Goal: Navigation & Orientation: Understand site structure

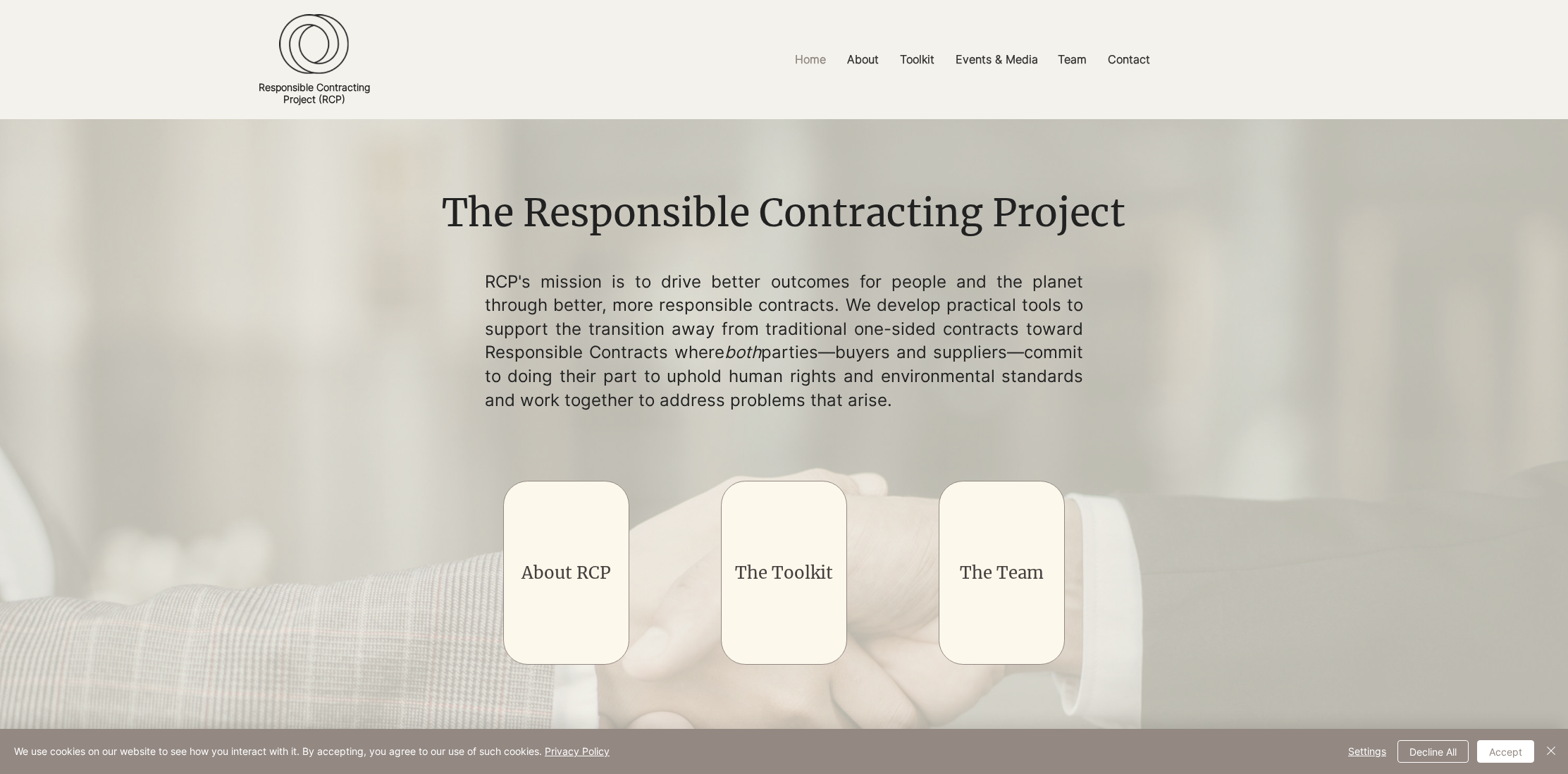
drag, startPoint x: 887, startPoint y: 400, endPoint x: 496, endPoint y: 280, distance: 409.0
click at [484, 277] on div "The Responsible Contracting Project RCP's mission is to drive better outcomes f…" at bounding box center [784, 445] width 705 height 517
click at [529, 310] on p "RCP's mission is to drive better outcomes for people and the planet through bet…" at bounding box center [784, 341] width 599 height 142
drag, startPoint x: 891, startPoint y: 400, endPoint x: 505, endPoint y: 282, distance: 403.6
click at [485, 276] on p "RCP's mission is to drive better outcomes for people and the planet through bet…" at bounding box center [784, 341] width 599 height 142
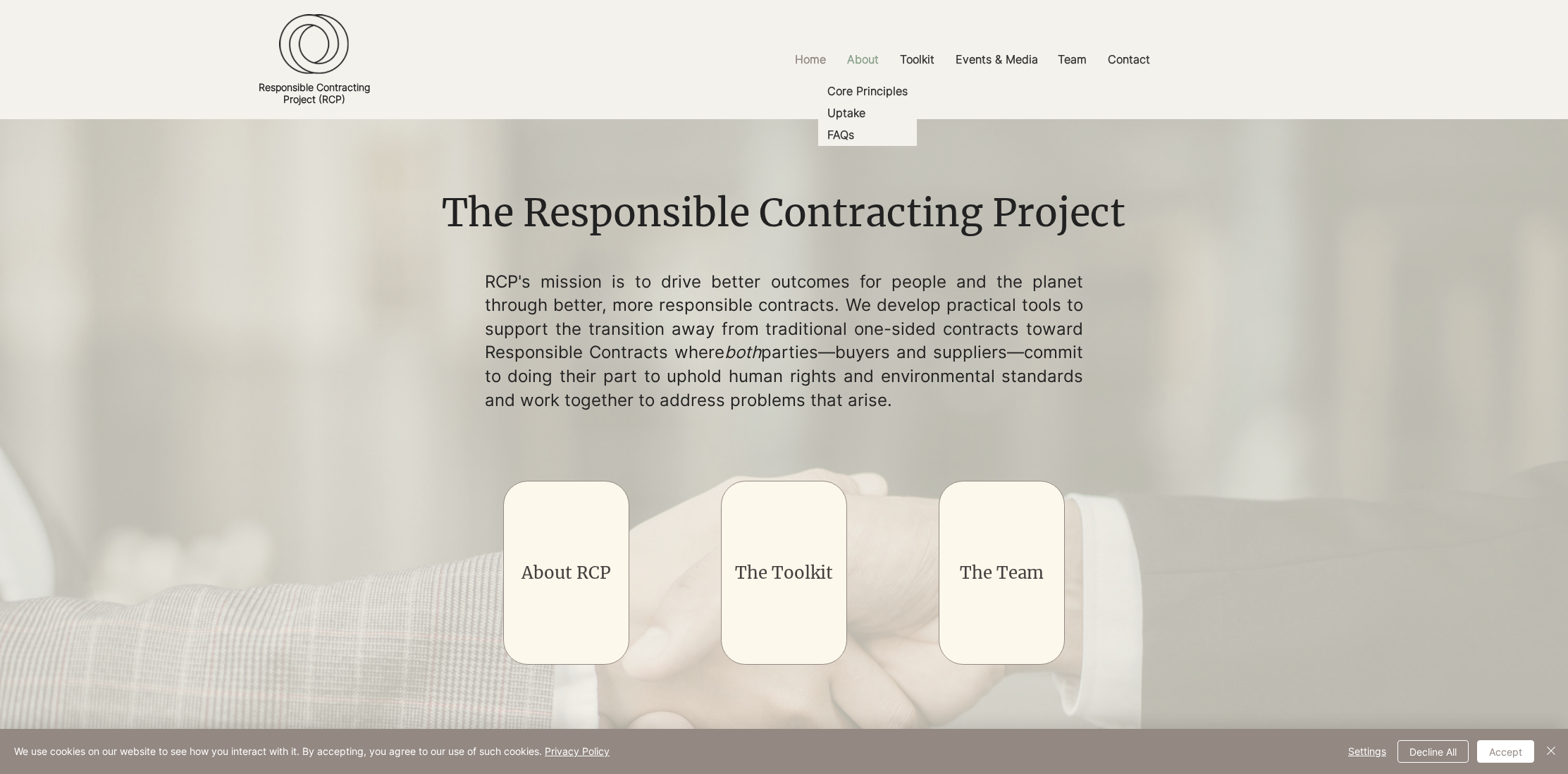
click at [870, 55] on p "About" at bounding box center [862, 59] width 46 height 32
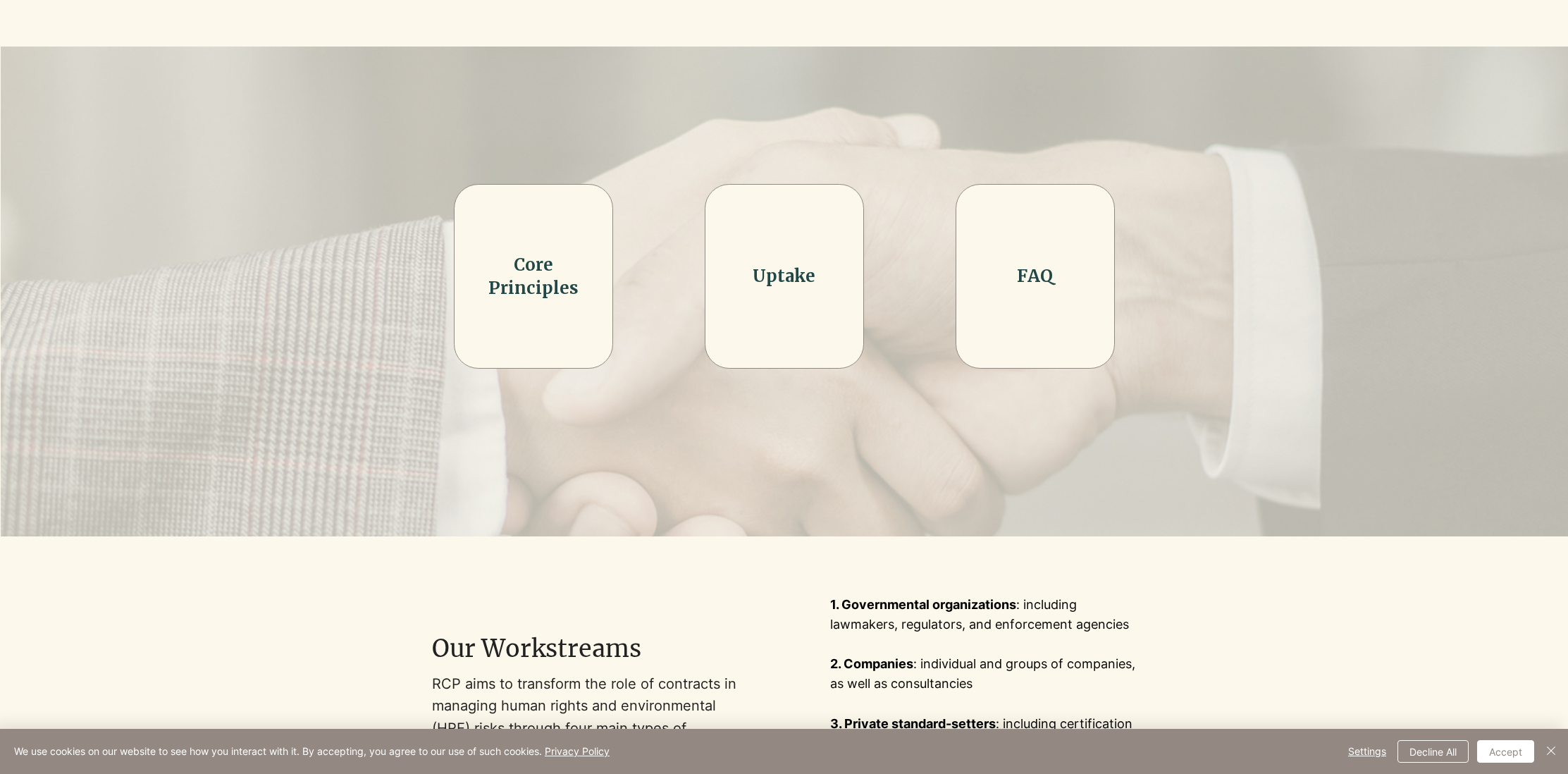
scroll to position [498, 0]
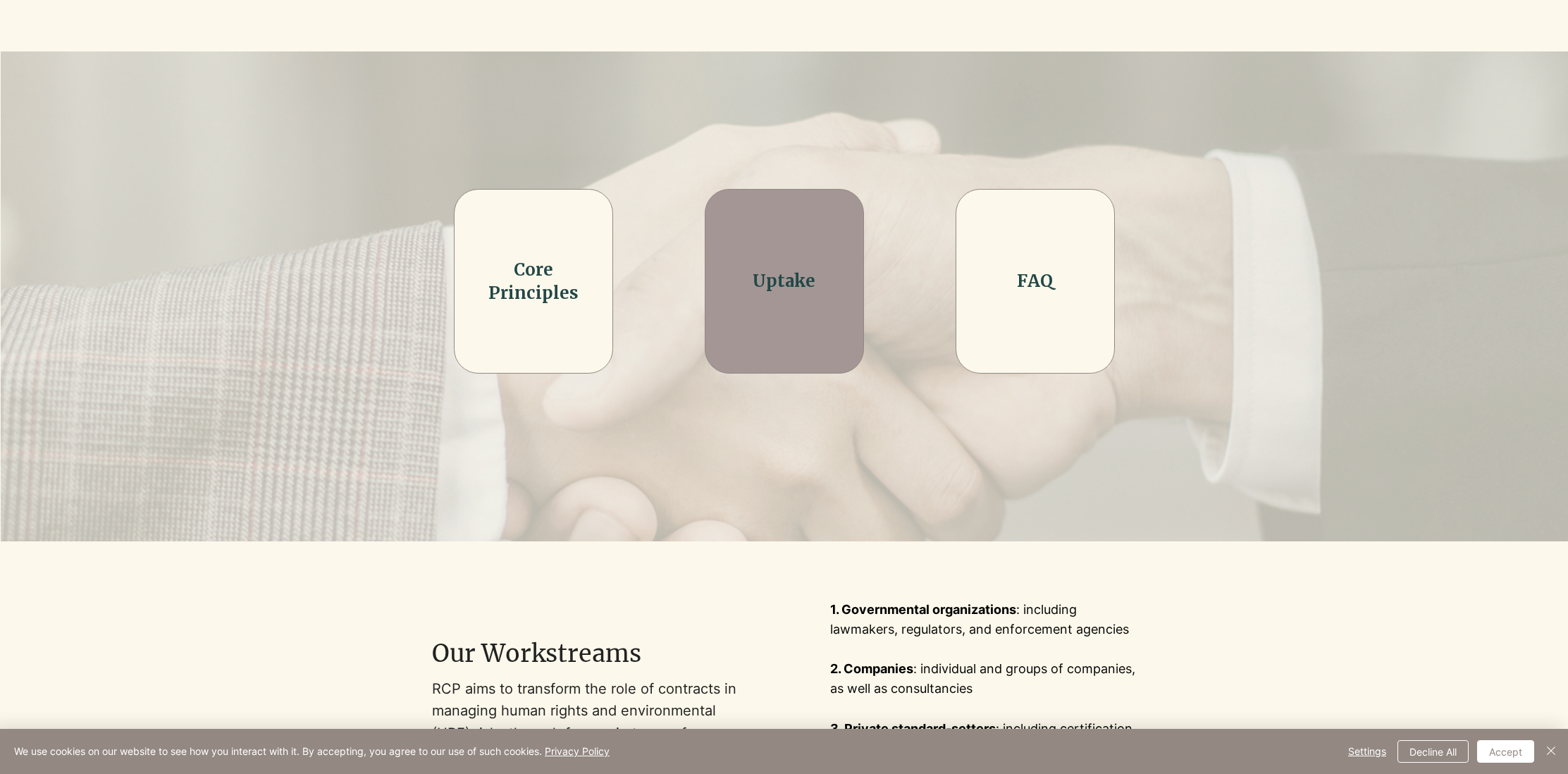
click at [806, 304] on div at bounding box center [784, 281] width 159 height 185
click at [762, 279] on link "Uptake" at bounding box center [784, 281] width 63 height 22
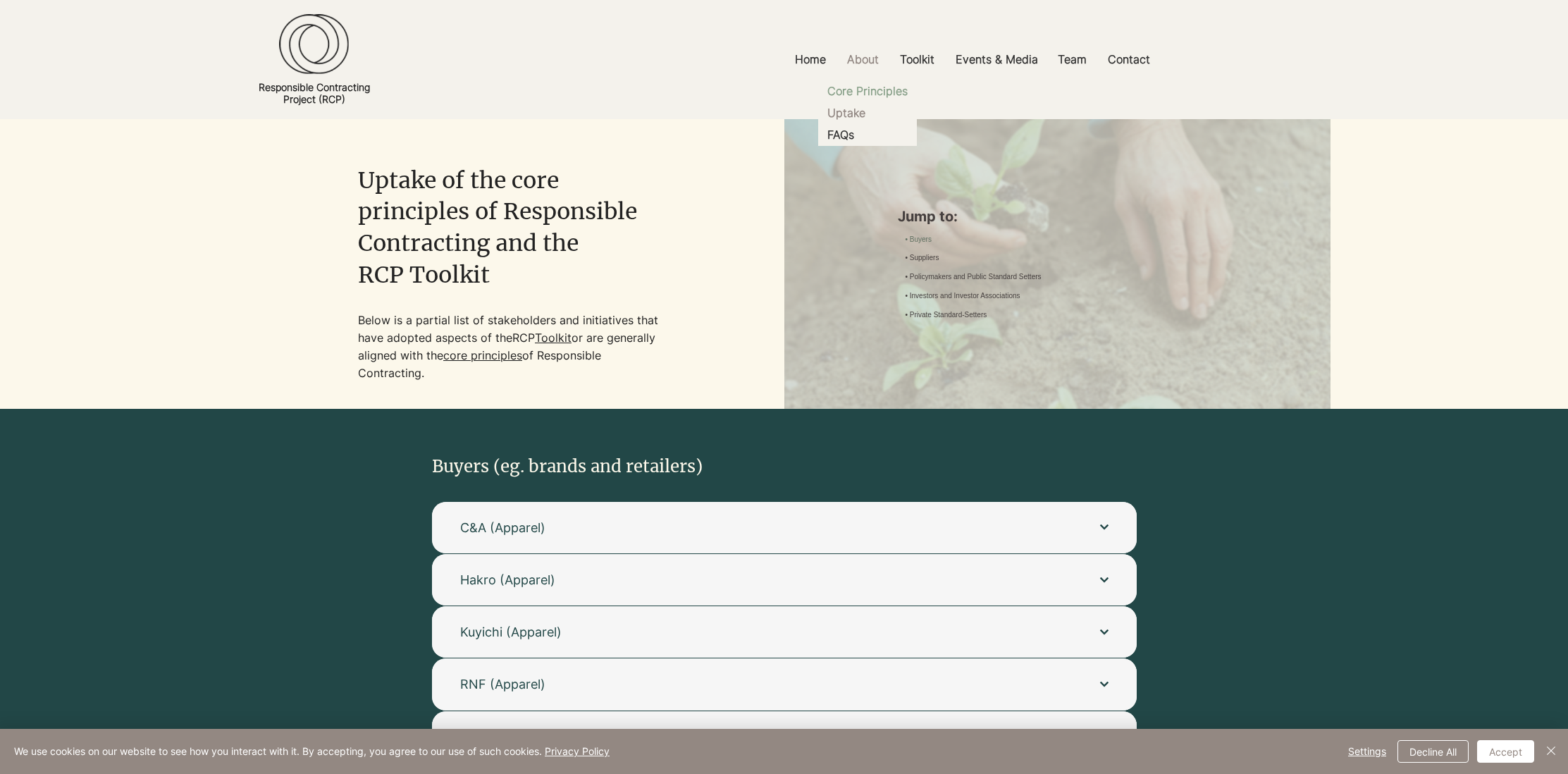
click at [861, 93] on p "Core Principles" at bounding box center [867, 90] width 91 height 22
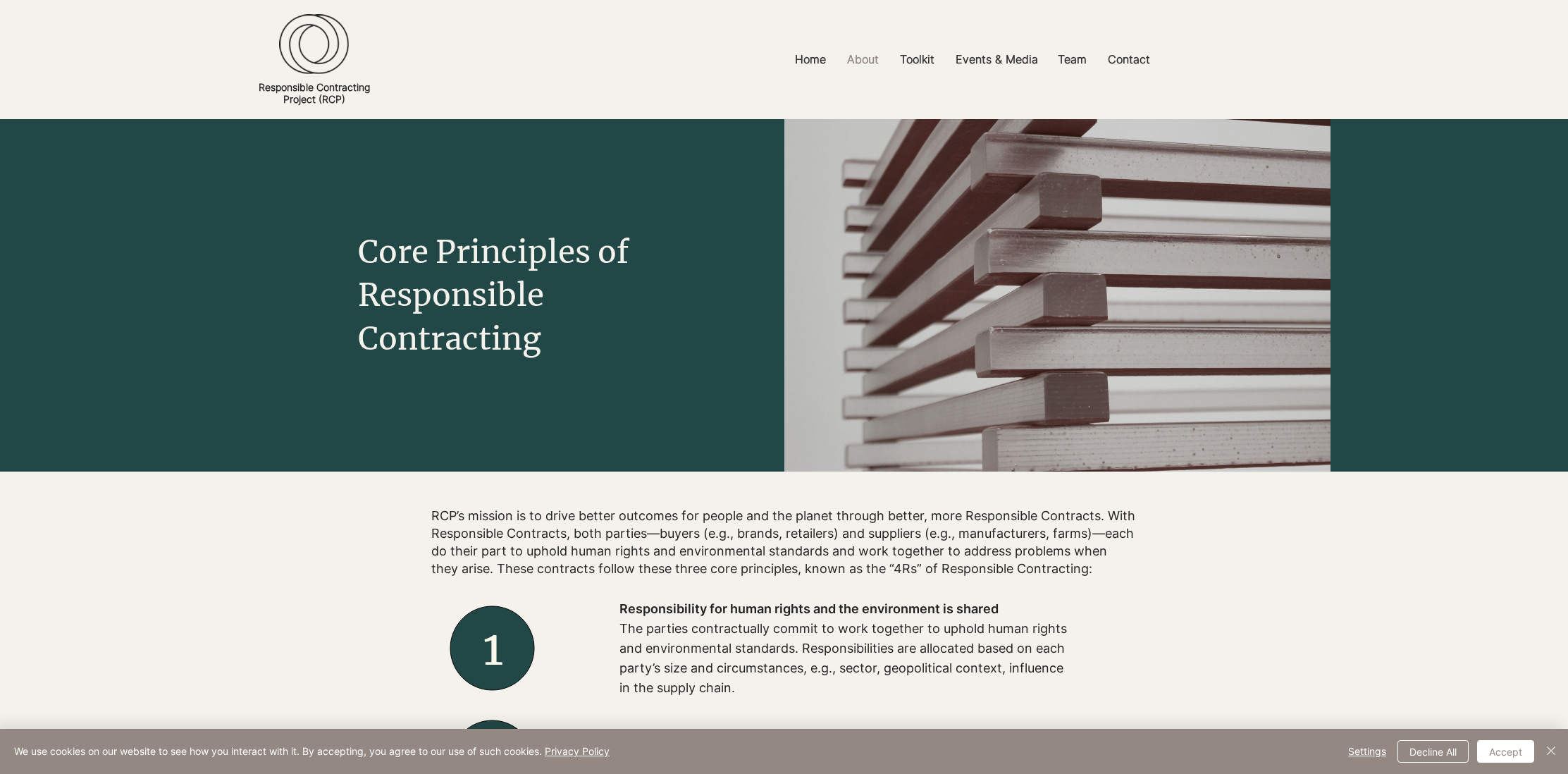
scroll to position [6, 0]
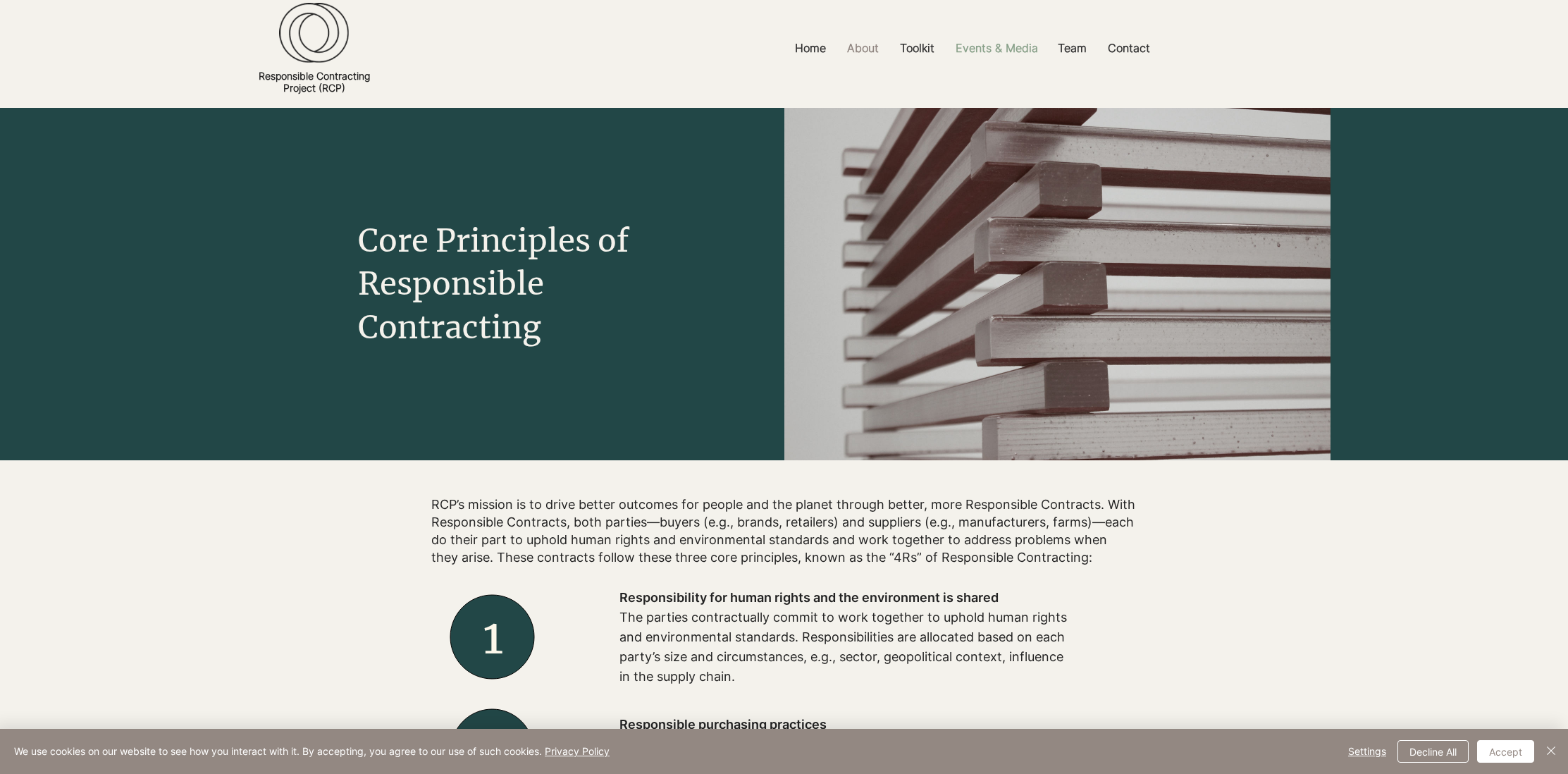
click at [1007, 52] on p "Events & Media" at bounding box center [997, 48] width 96 height 32
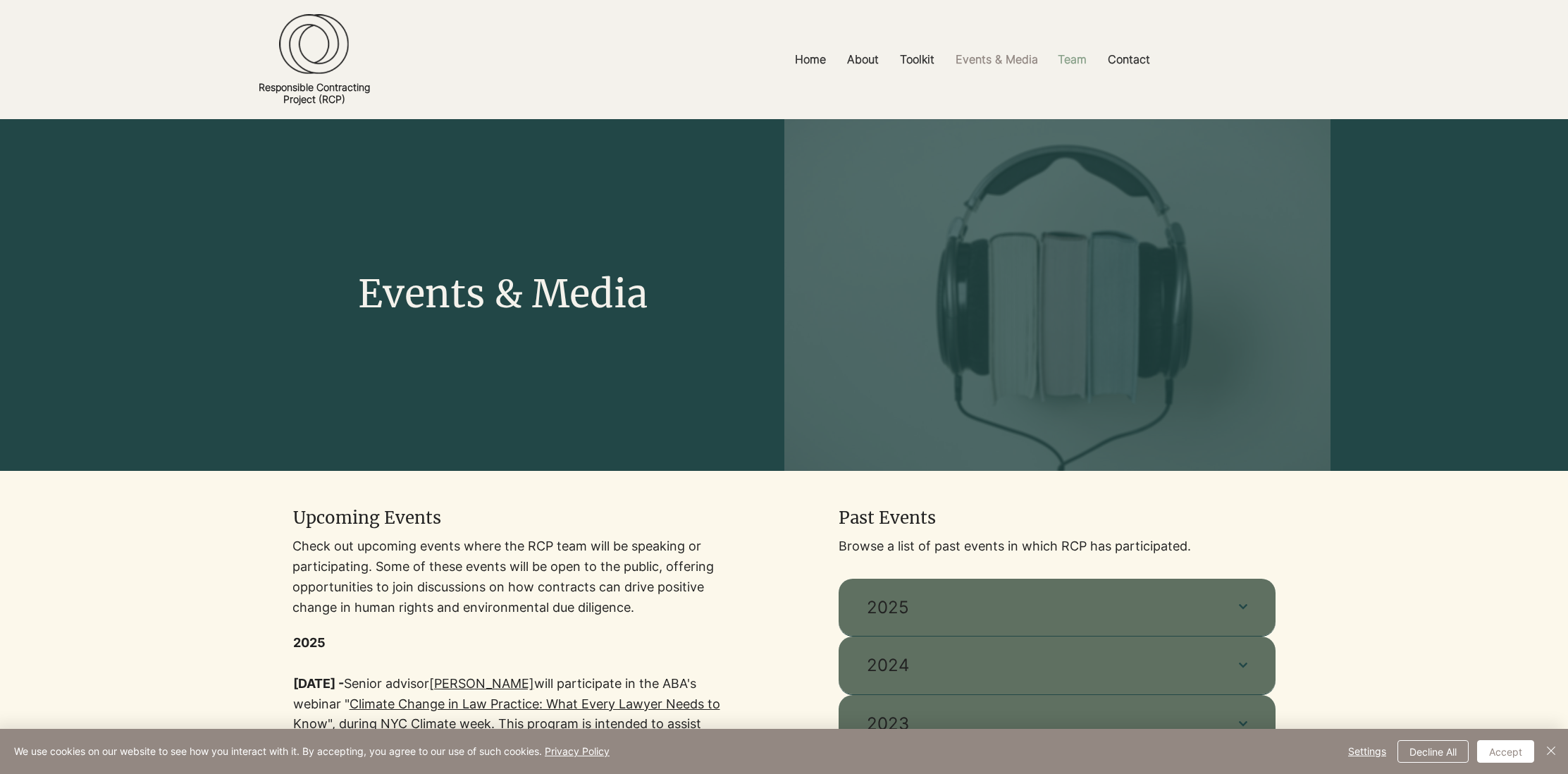
click at [1069, 61] on p "Team" at bounding box center [1072, 59] width 43 height 32
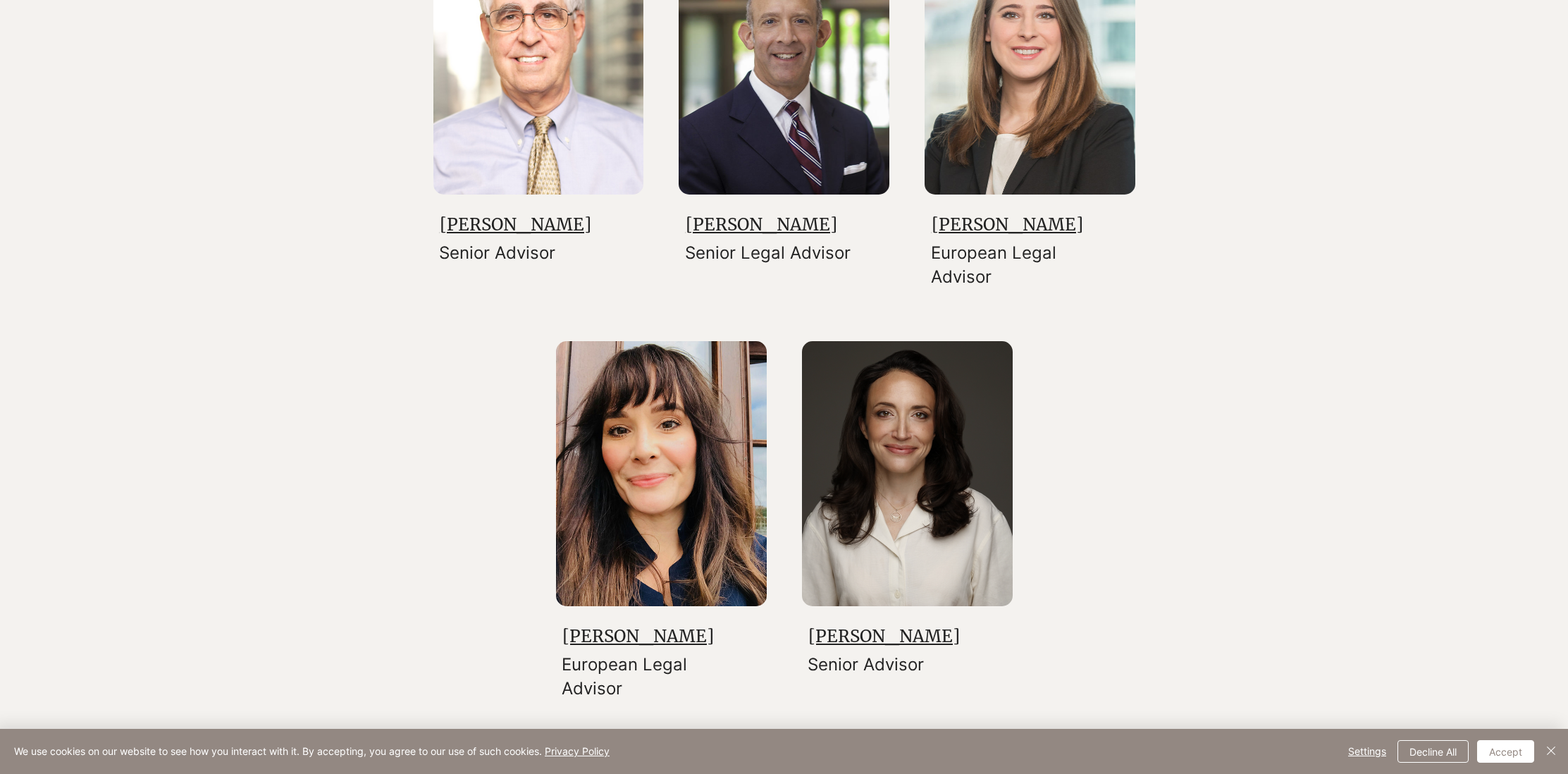
scroll to position [2051, 0]
